Goal: Task Accomplishment & Management: Manage account settings

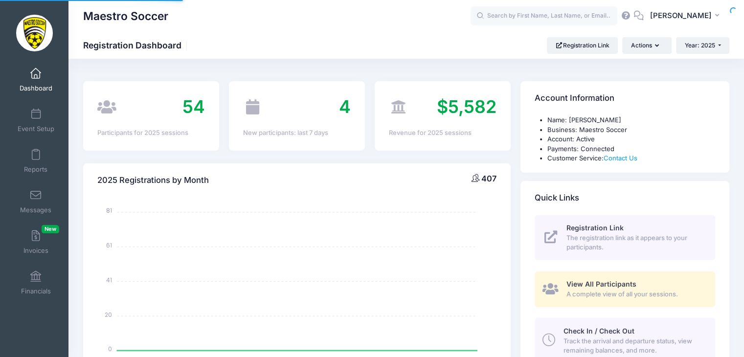
select select
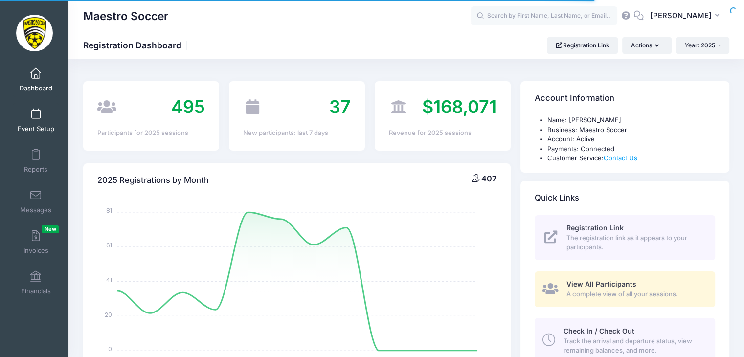
click at [36, 109] on span at bounding box center [36, 114] width 0 height 11
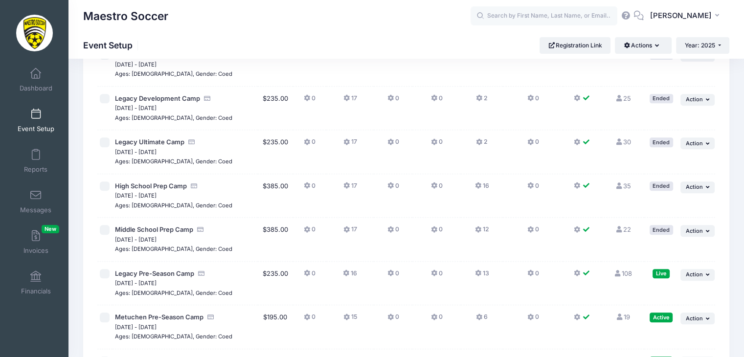
scroll to position [489, 0]
